Goal: Task Accomplishment & Management: Use online tool/utility

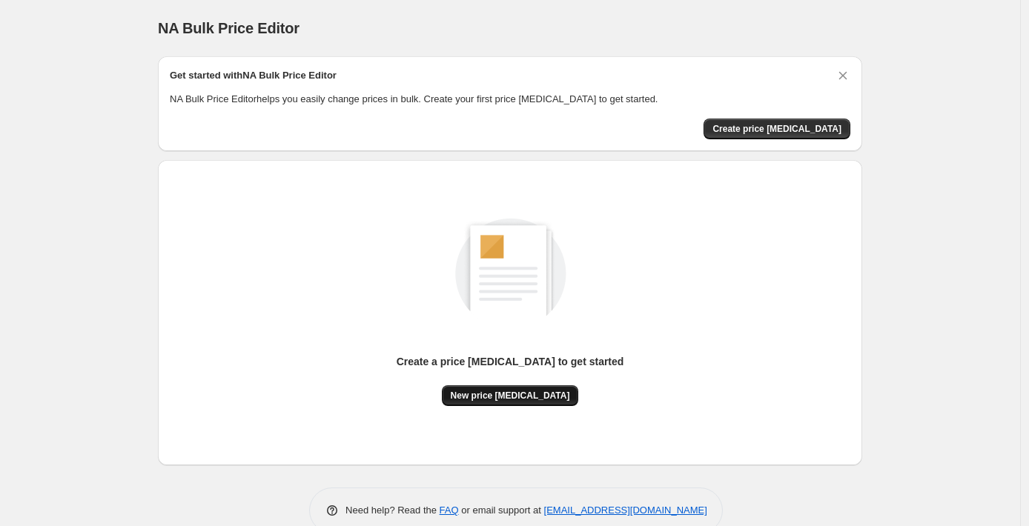
click at [528, 405] on button "New price [MEDICAL_DATA]" at bounding box center [510, 395] width 137 height 21
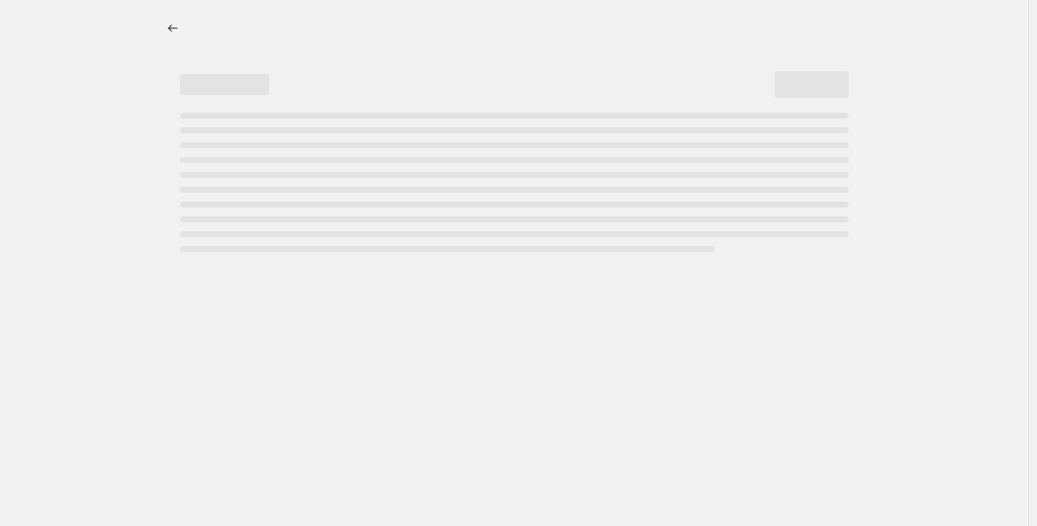
select select "percentage"
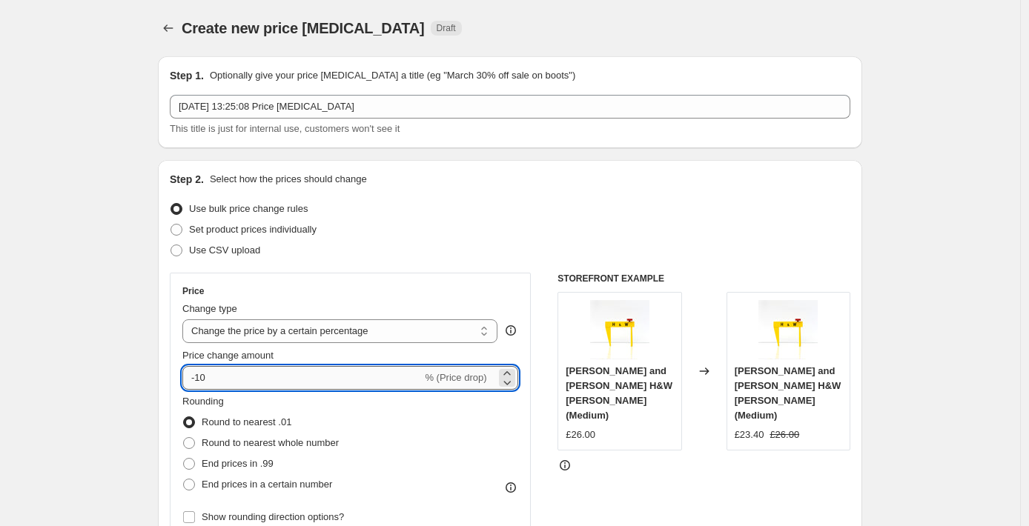
click at [210, 379] on input "-10" at bounding box center [301, 378] width 239 height 24
type input "-1"
type input "-20"
click at [193, 461] on span at bounding box center [189, 464] width 12 height 12
click at [184, 459] on input "End prices in .99" at bounding box center [183, 458] width 1 height 1
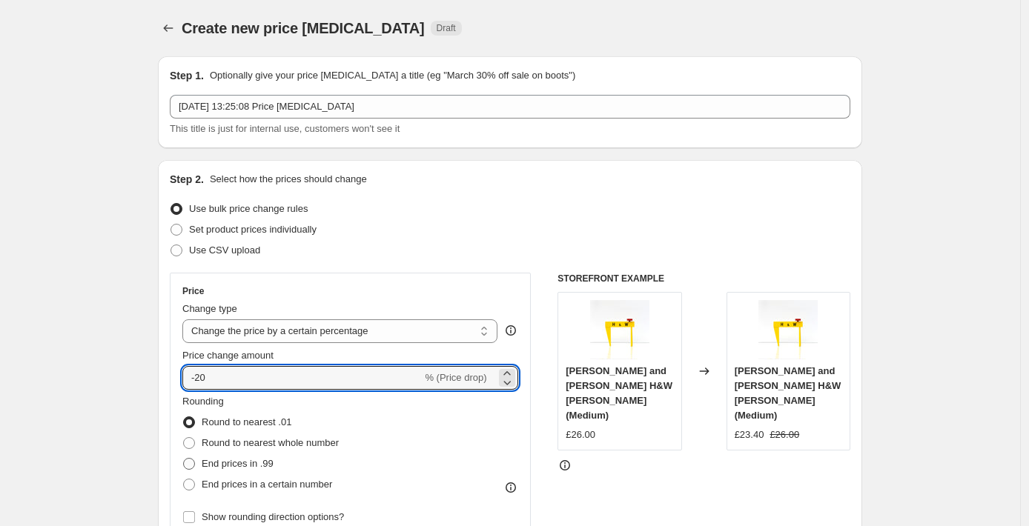
radio input "true"
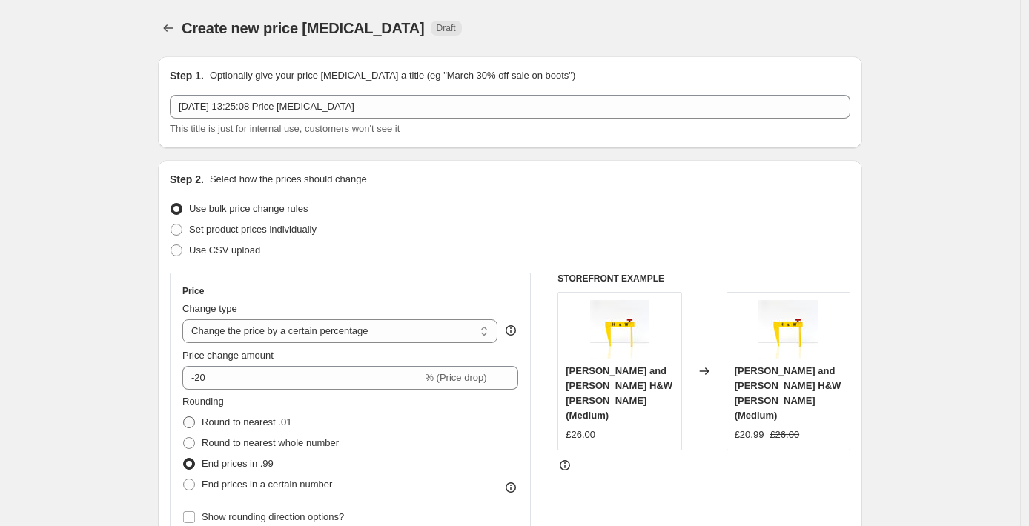
click at [194, 423] on span at bounding box center [189, 422] width 12 height 12
click at [184, 417] on input "Round to nearest .01" at bounding box center [183, 416] width 1 height 1
radio input "true"
click at [192, 465] on span at bounding box center [189, 464] width 12 height 12
click at [184, 459] on input "End prices in .99" at bounding box center [183, 458] width 1 height 1
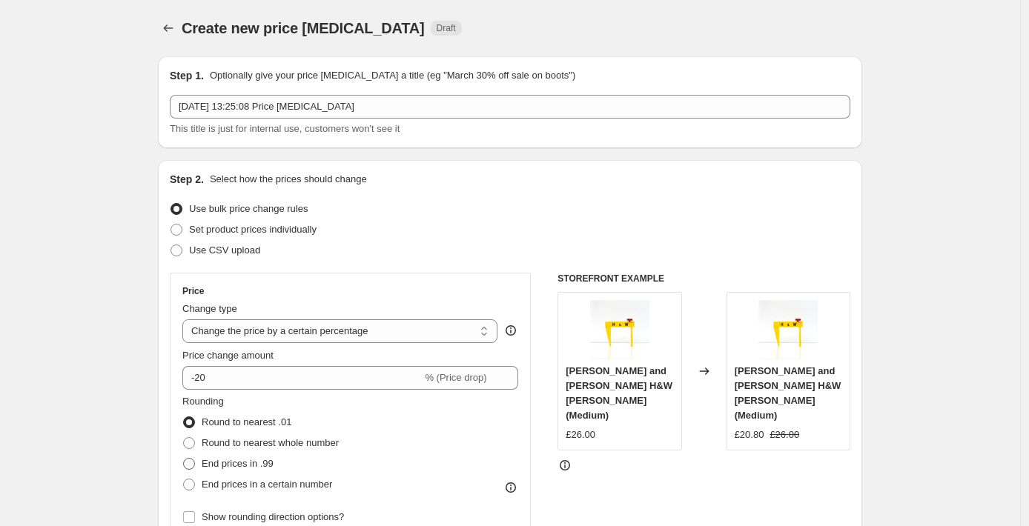
radio input "true"
click at [193, 423] on span at bounding box center [189, 422] width 12 height 12
click at [184, 417] on input "Round to nearest .01" at bounding box center [183, 416] width 1 height 1
radio input "true"
click at [193, 465] on span at bounding box center [189, 464] width 12 height 12
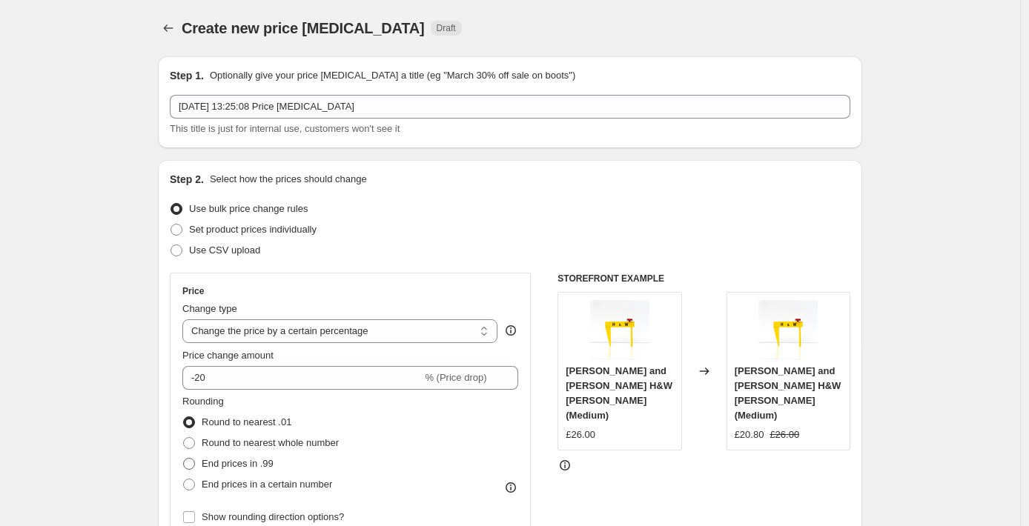
click at [184, 459] on input "End prices in .99" at bounding box center [183, 458] width 1 height 1
radio input "true"
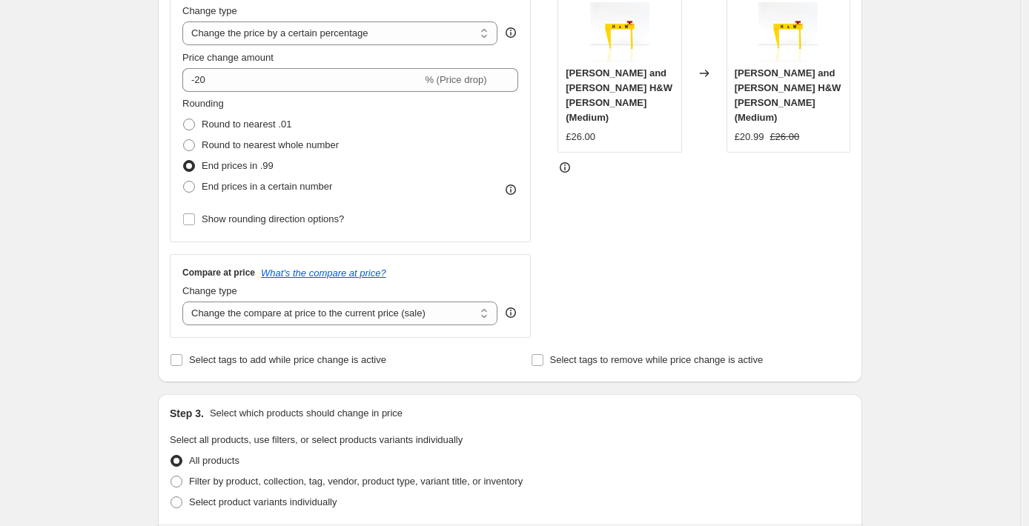
scroll to position [299, 0]
click at [181, 359] on input "Select tags to add while price change is active" at bounding box center [176, 359] width 12 height 12
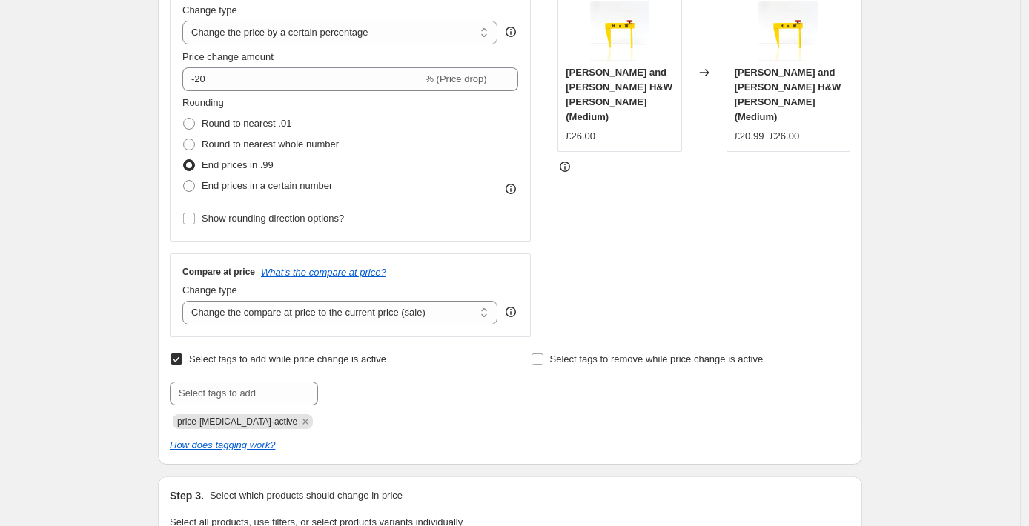
click at [181, 356] on input "Select tags to add while price change is active" at bounding box center [176, 359] width 12 height 12
checkbox input "false"
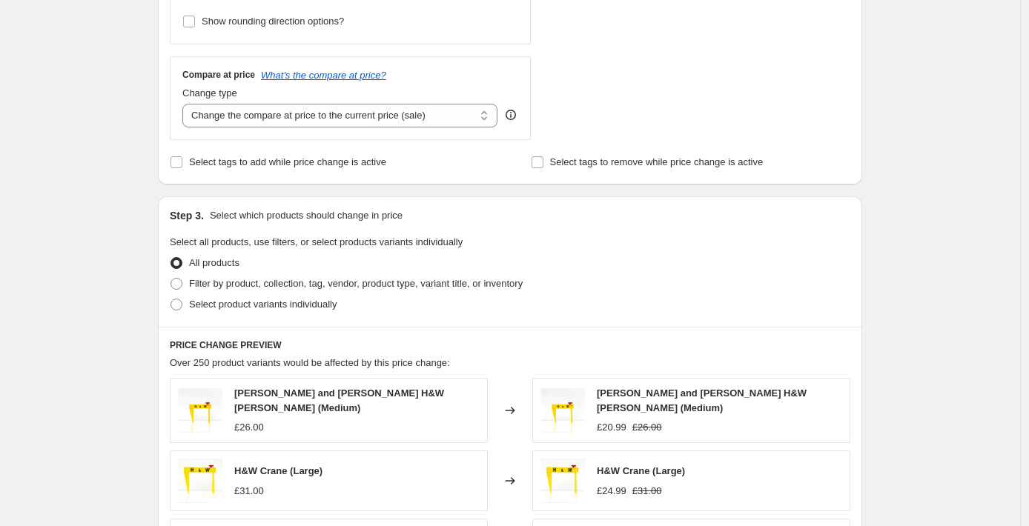
scroll to position [497, 0]
click at [182, 285] on span at bounding box center [176, 283] width 12 height 12
click at [171, 278] on input "Filter by product, collection, tag, vendor, product type, variant title, or inv…" at bounding box center [170, 277] width 1 height 1
radio input "true"
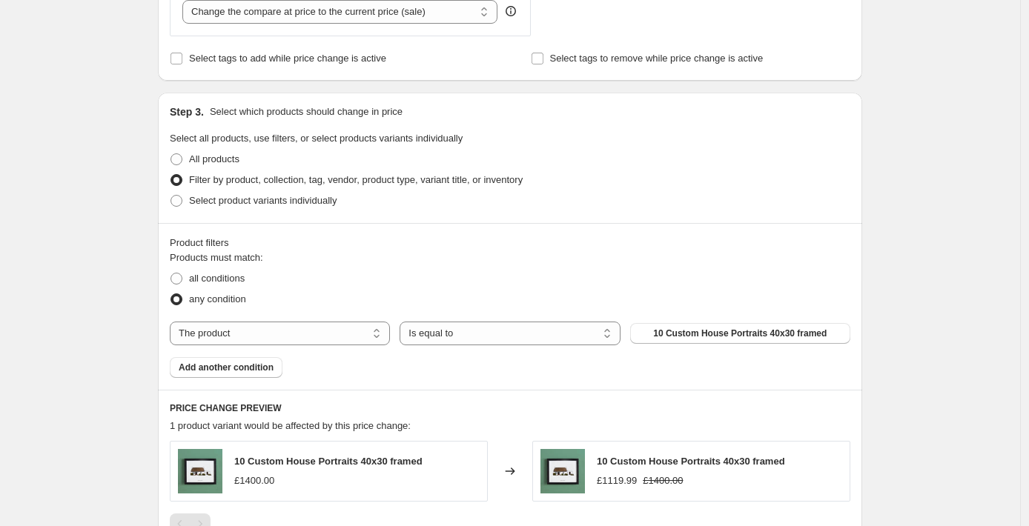
scroll to position [623, 0]
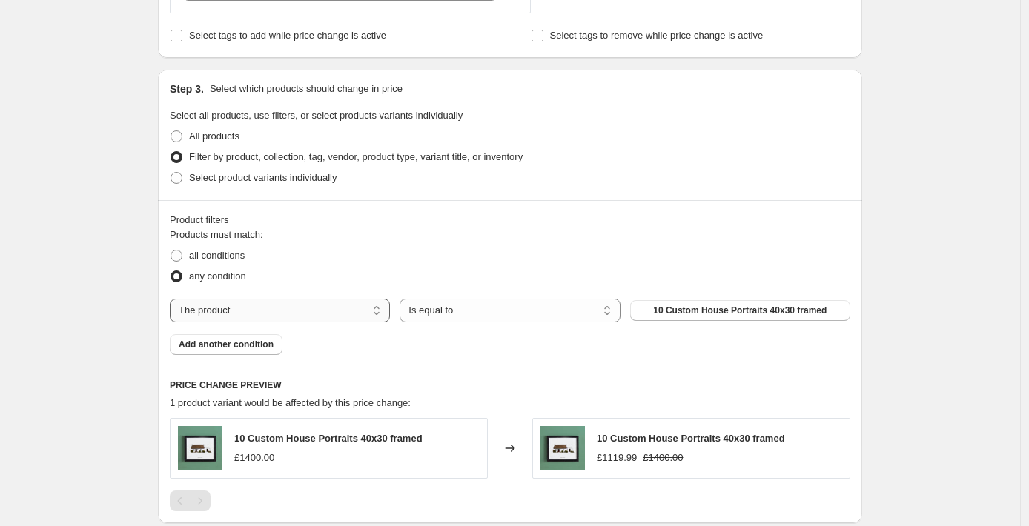
click at [293, 310] on select "The product The product's collection The product's tag The product's vendor The…" at bounding box center [280, 311] width 220 height 24
select select "collection"
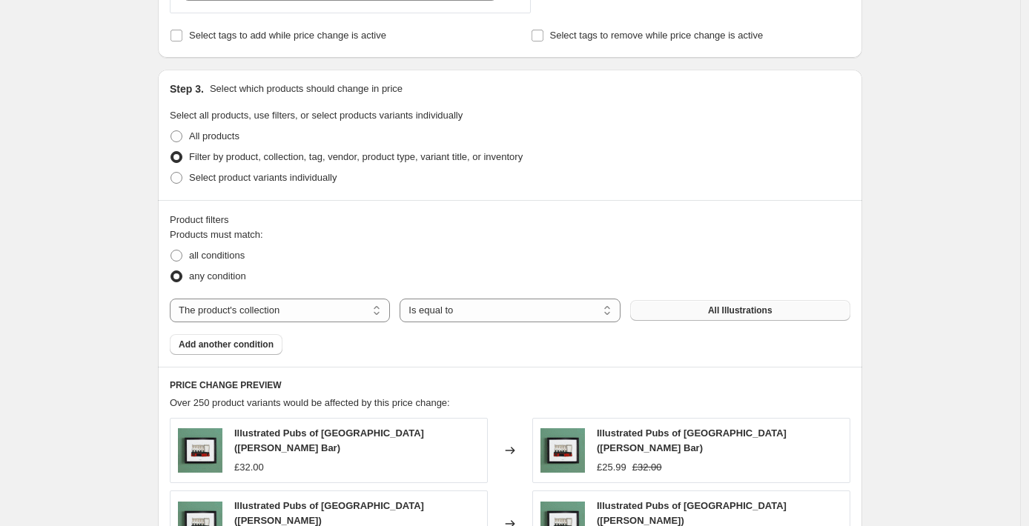
click at [781, 313] on button "All Illustrations" at bounding box center [740, 310] width 220 height 21
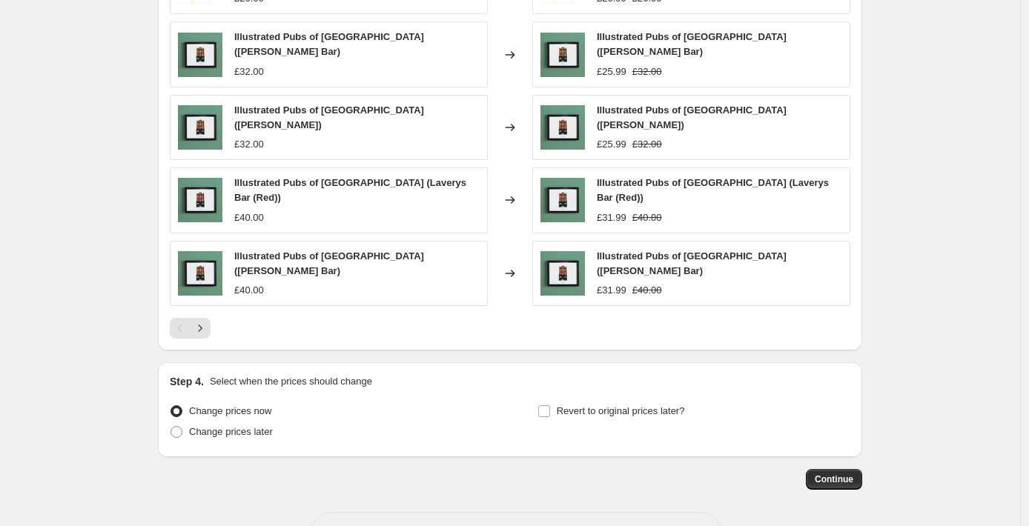
scroll to position [1122, 0]
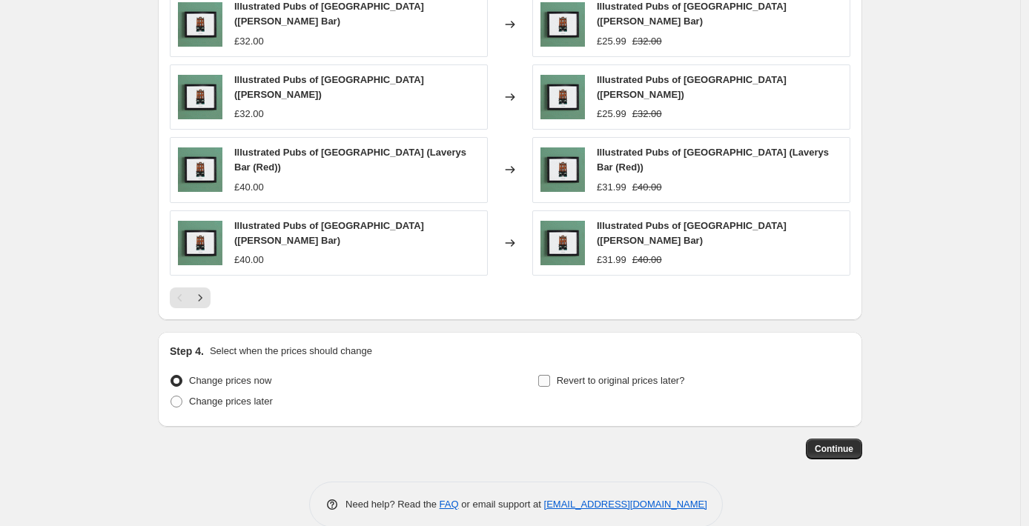
click at [549, 375] on input "Revert to original prices later?" at bounding box center [544, 381] width 12 height 12
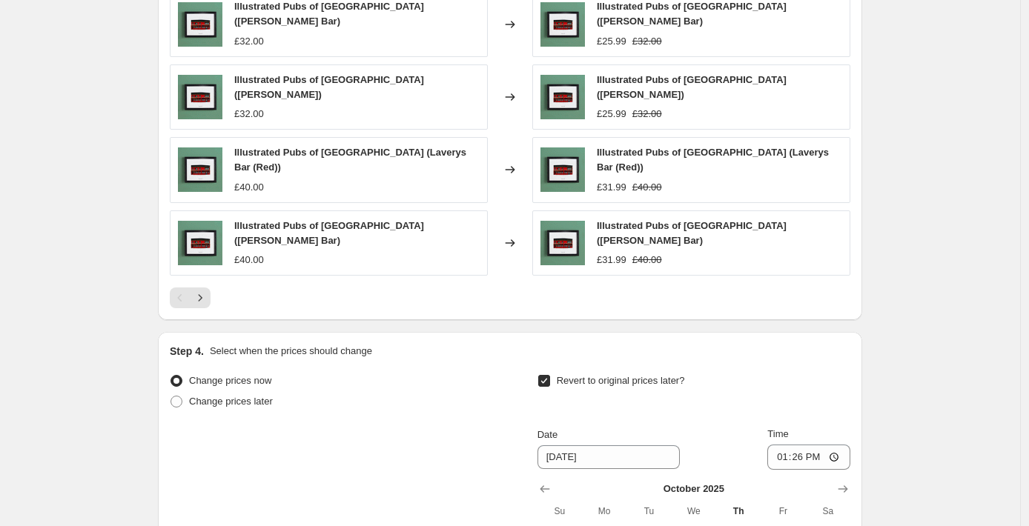
click at [550, 375] on input "Revert to original prices later?" at bounding box center [544, 381] width 12 height 12
checkbox input "false"
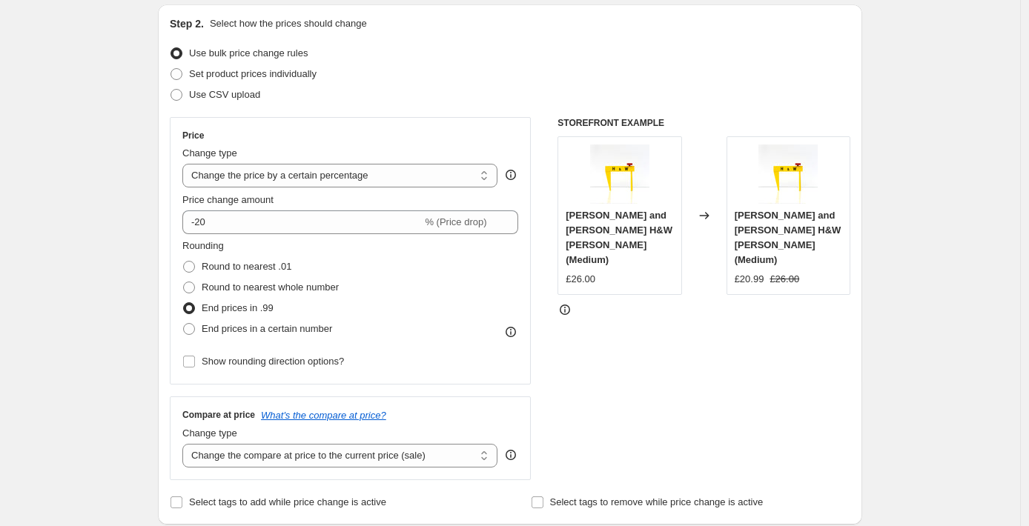
scroll to position [0, 0]
